Goal: Find specific page/section: Find specific page/section

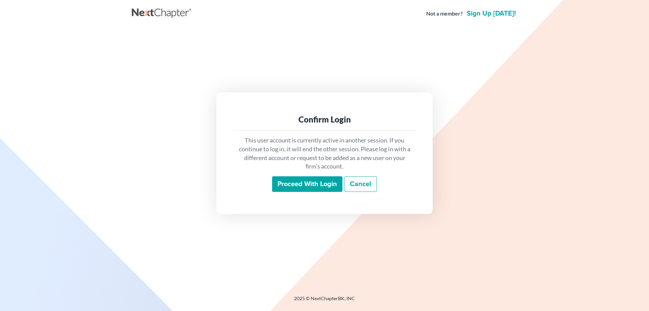
click at [289, 186] on input "Proceed with login" at bounding box center [307, 184] width 70 height 16
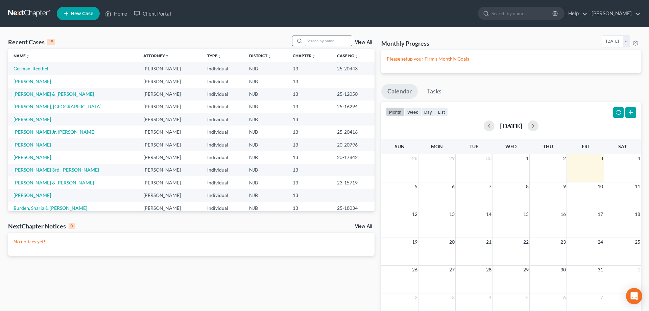
click at [306, 42] on input "search" at bounding box center [328, 41] width 47 height 10
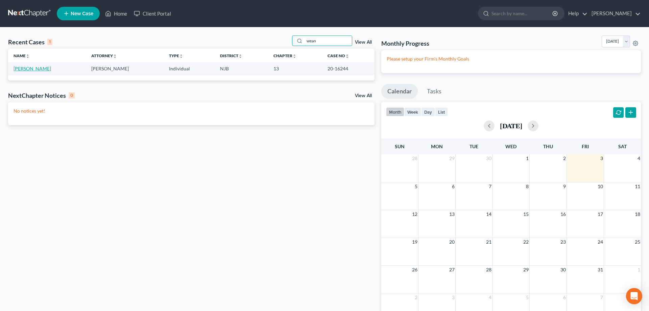
type input "wean"
click at [23, 70] on link "[PERSON_NAME]" at bounding box center [33, 69] width 38 height 6
